Goal: Complete application form

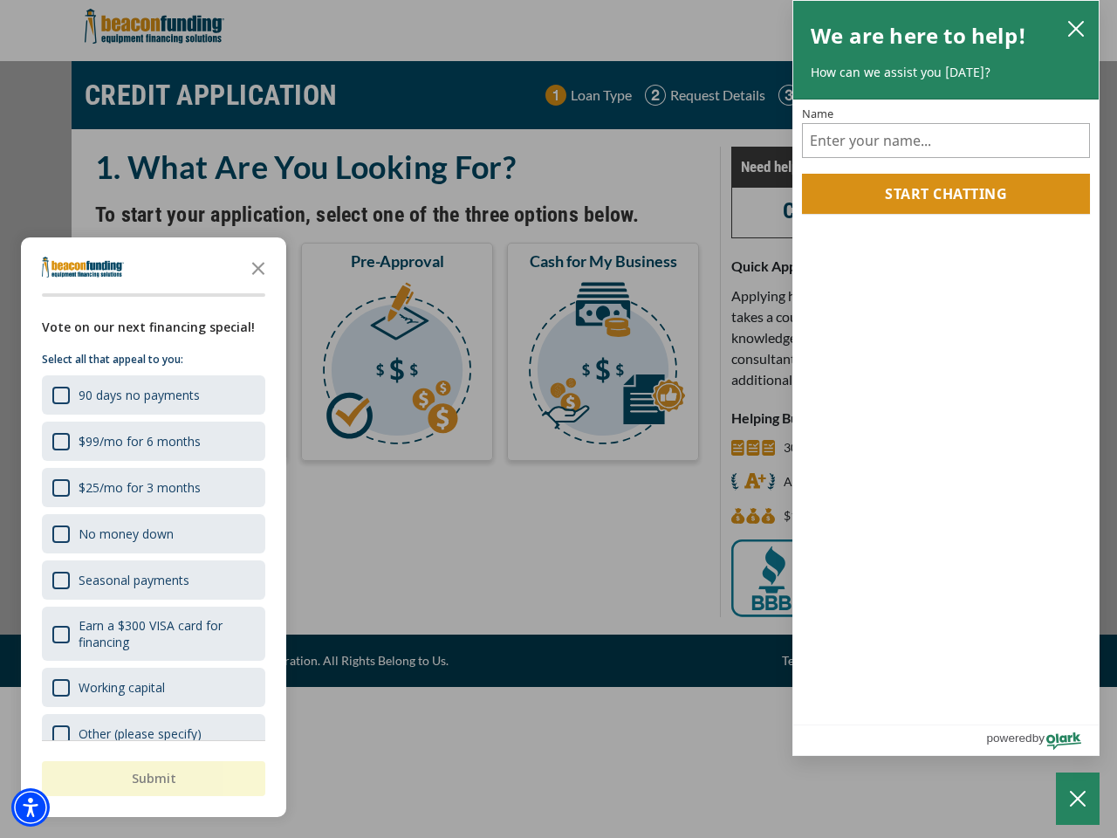
click at [559, 419] on div "button" at bounding box center [558, 419] width 1117 height 838
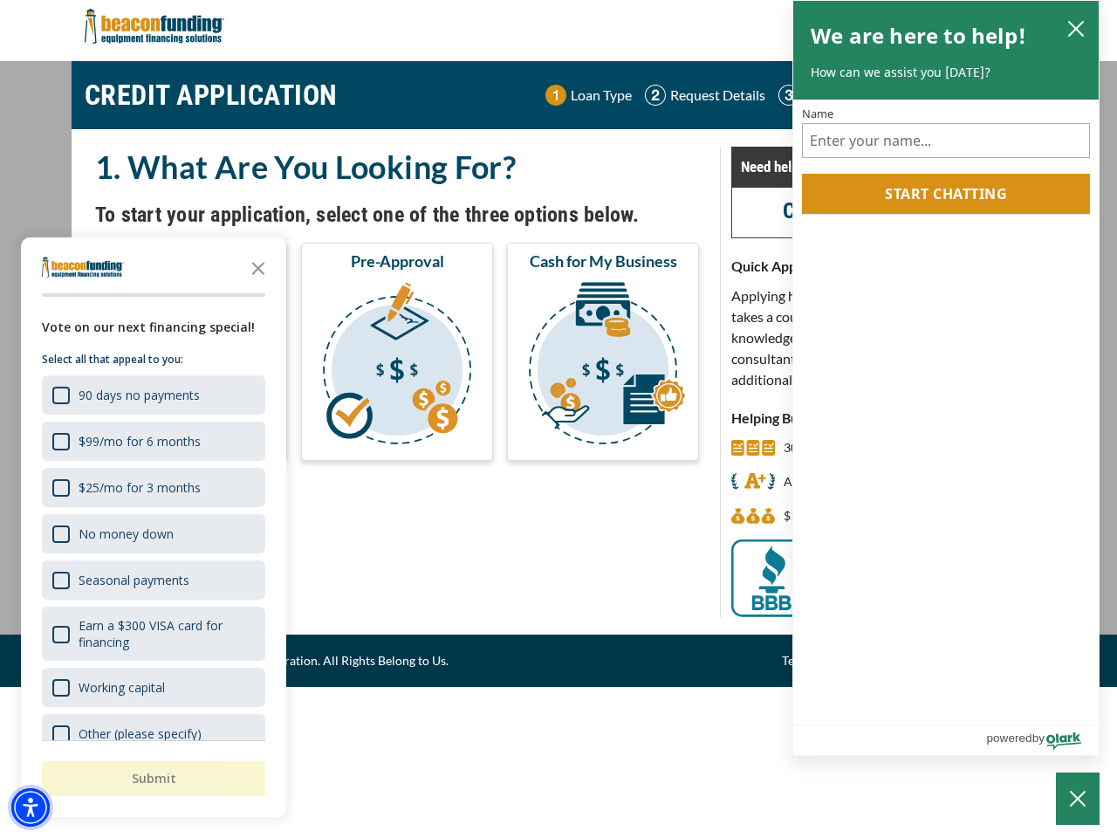
click at [31, 807] on img "Accessibility Menu" at bounding box center [30, 807] width 38 height 38
click at [559, 419] on body "Skip to main content Enable accessibility for low vision Open the accessibility…" at bounding box center [558, 419] width 1117 height 838
click at [258, 267] on body "Skip to main content Enable accessibility for low vision Open the accessibility…" at bounding box center [558, 419] width 1117 height 838
click at [152, 394] on body "Skip to main content Enable accessibility for low vision Open the accessibility…" at bounding box center [558, 419] width 1117 height 838
click at [152, 441] on body "Skip to main content Enable accessibility for low vision Open the accessibility…" at bounding box center [558, 419] width 1117 height 838
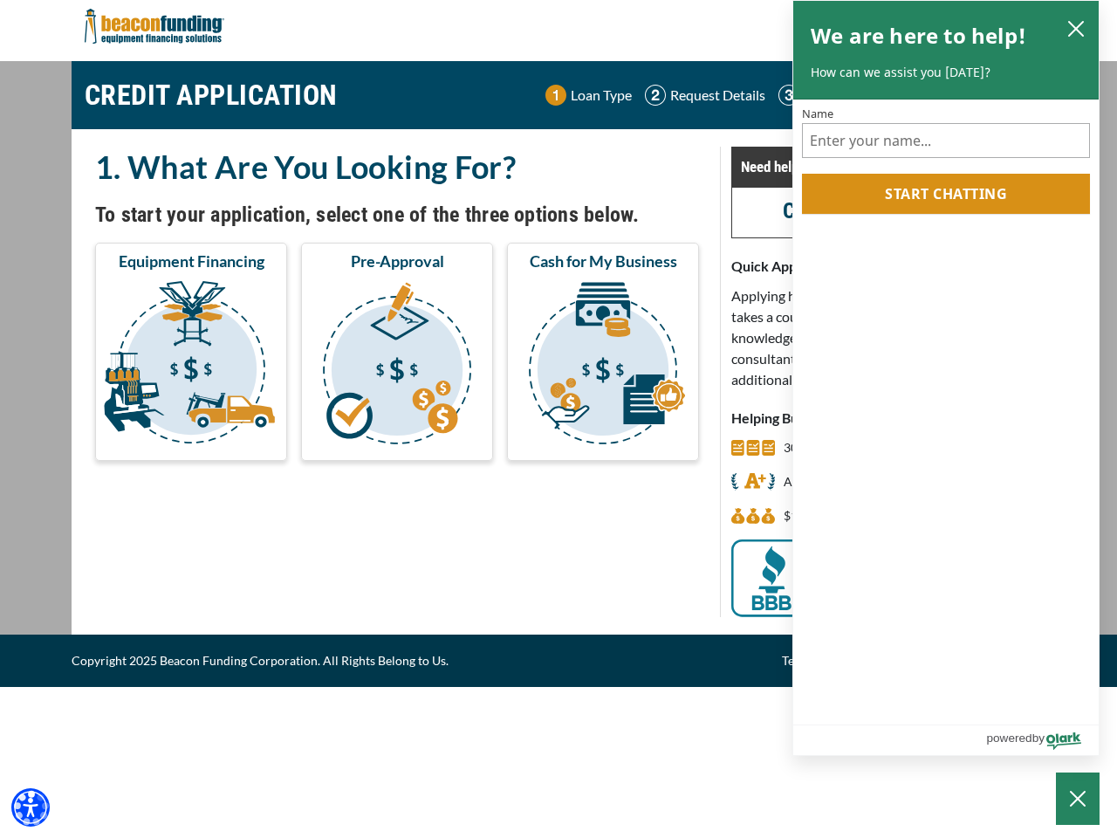
click at [152, 487] on body "Skip to main content Enable accessibility for low vision Open the accessibility…" at bounding box center [558, 419] width 1117 height 838
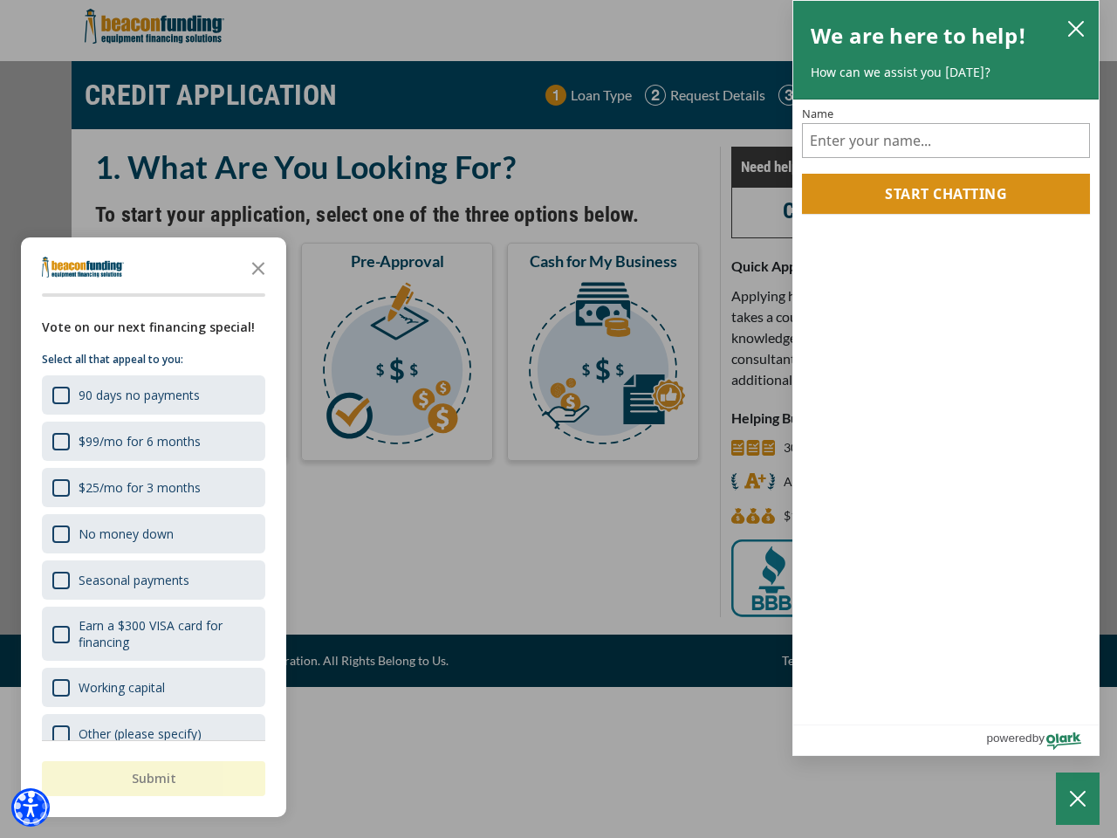
click at [152, 533] on body "Skip to main content Enable accessibility for low vision Open the accessibility…" at bounding box center [558, 419] width 1117 height 838
click at [152, 579] on body "Skip to main content Enable accessibility for low vision Open the accessibility…" at bounding box center [558, 419] width 1117 height 838
click at [152, 634] on body "Skip to main content Enable accessibility for low vision Open the accessibility…" at bounding box center [558, 419] width 1117 height 838
